Goal: Find contact information: Find contact information

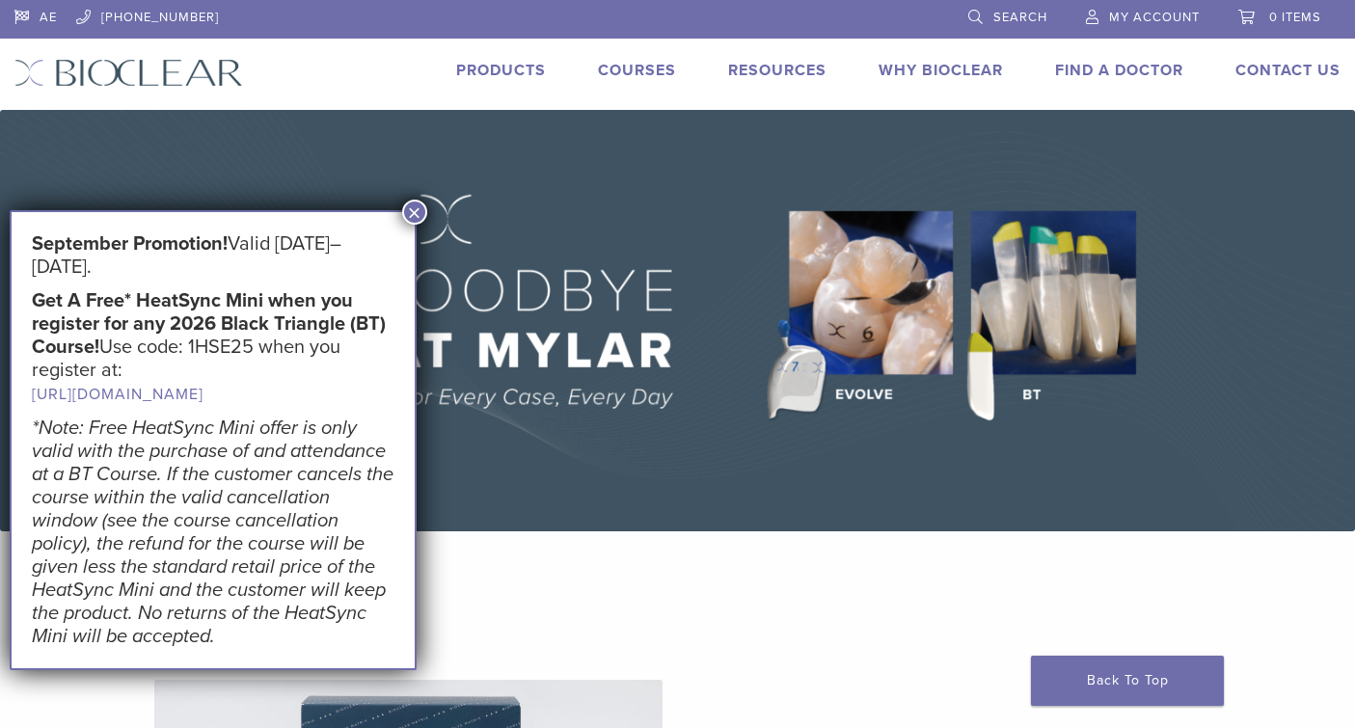
click at [654, 205] on img at bounding box center [677, 320] width 1355 height 421
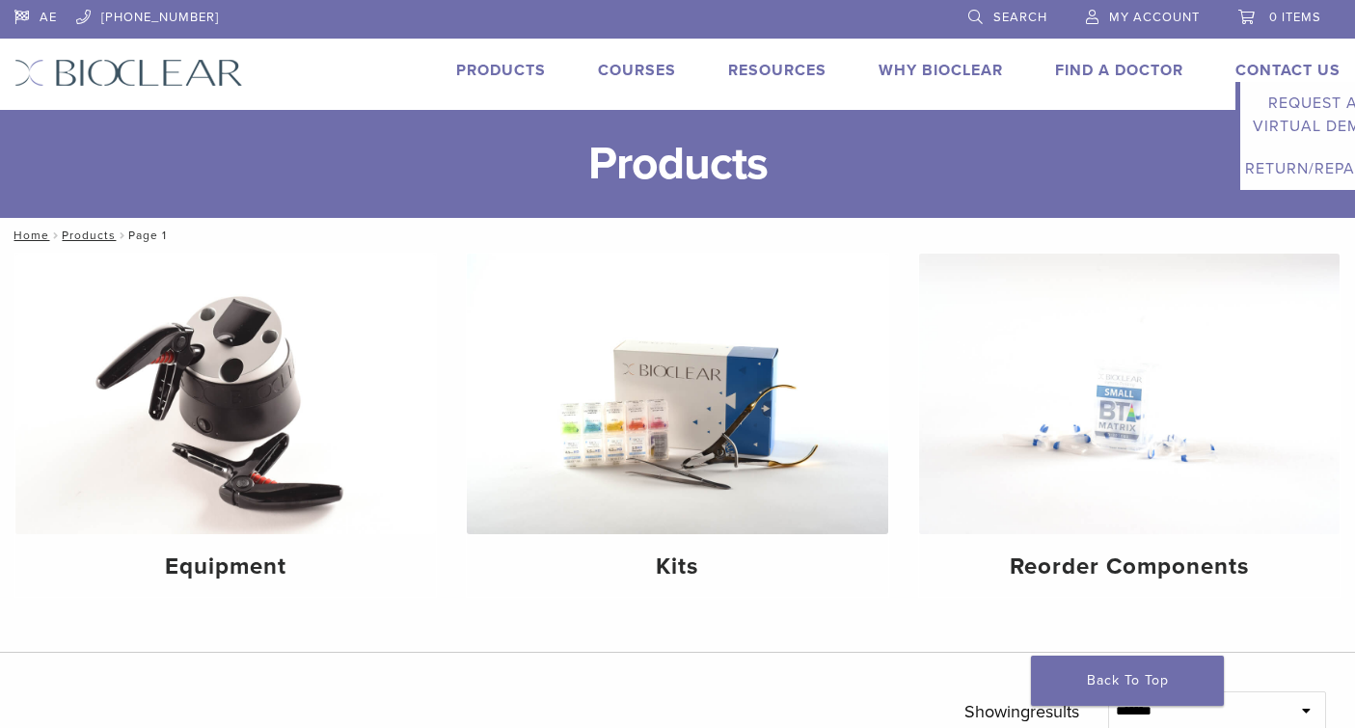
click at [1279, 74] on link "Contact Us" at bounding box center [1287, 70] width 105 height 19
